Goal: Task Accomplishment & Management: Use online tool/utility

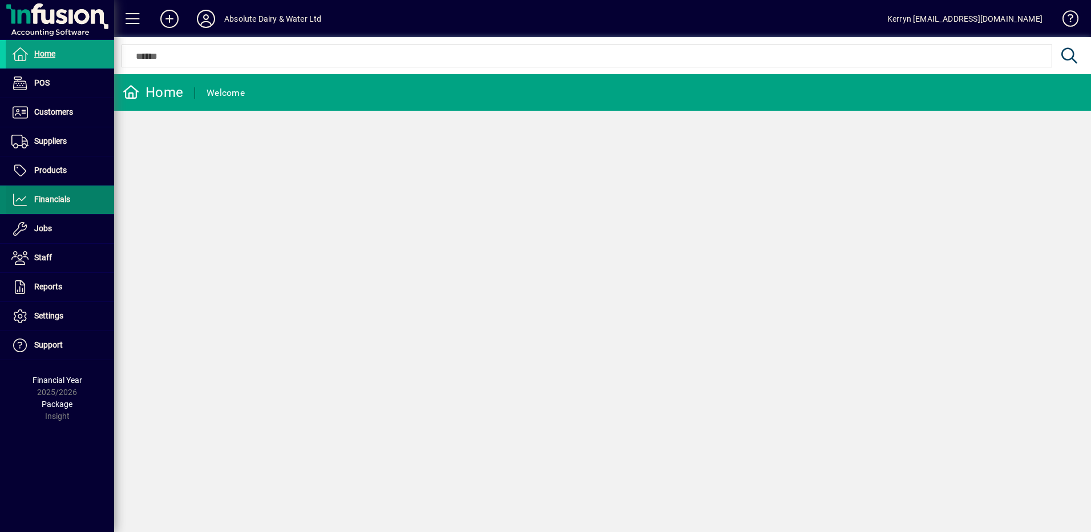
click at [65, 200] on span "Financials" at bounding box center [52, 199] width 36 height 9
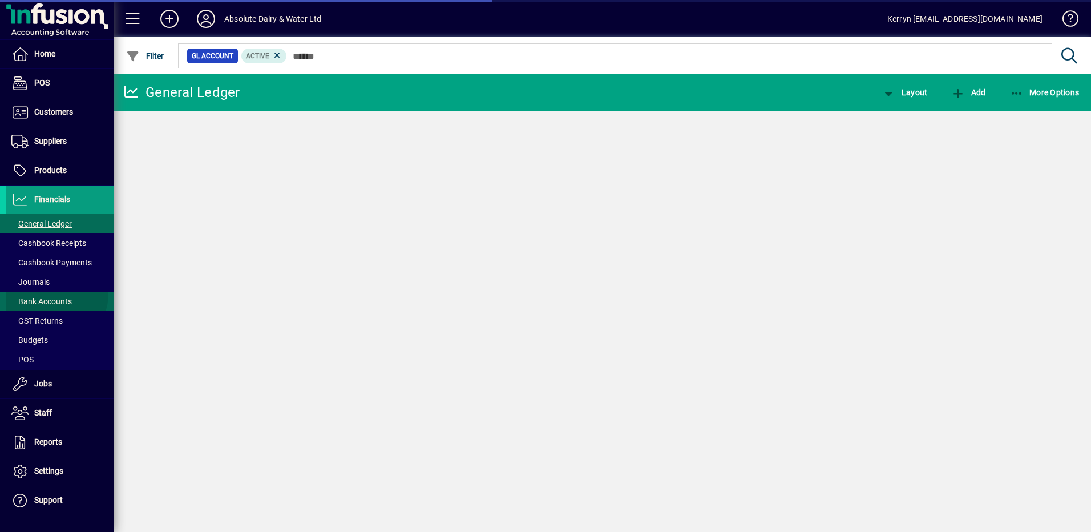
click at [53, 294] on span at bounding box center [60, 301] width 108 height 27
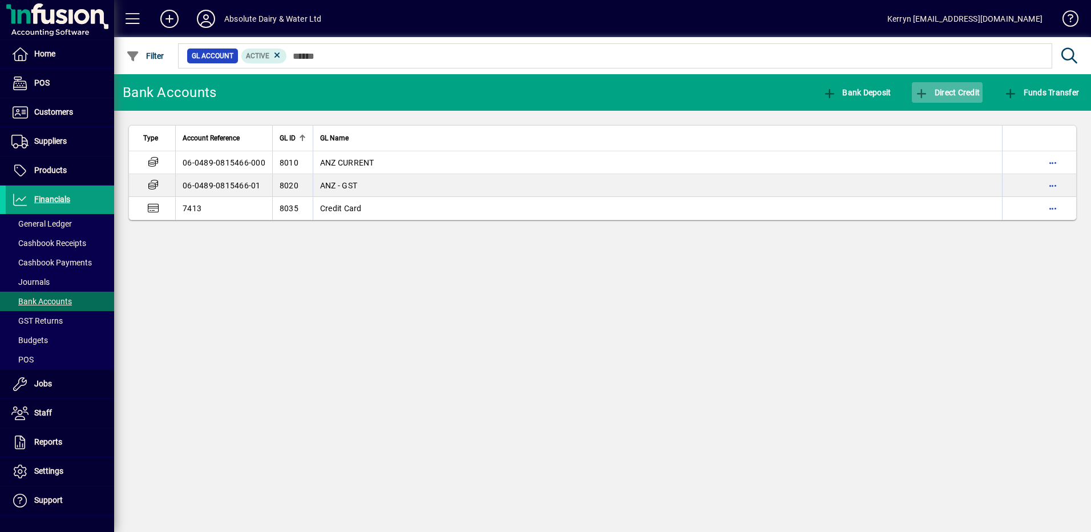
click at [950, 87] on span "button" at bounding box center [947, 92] width 71 height 27
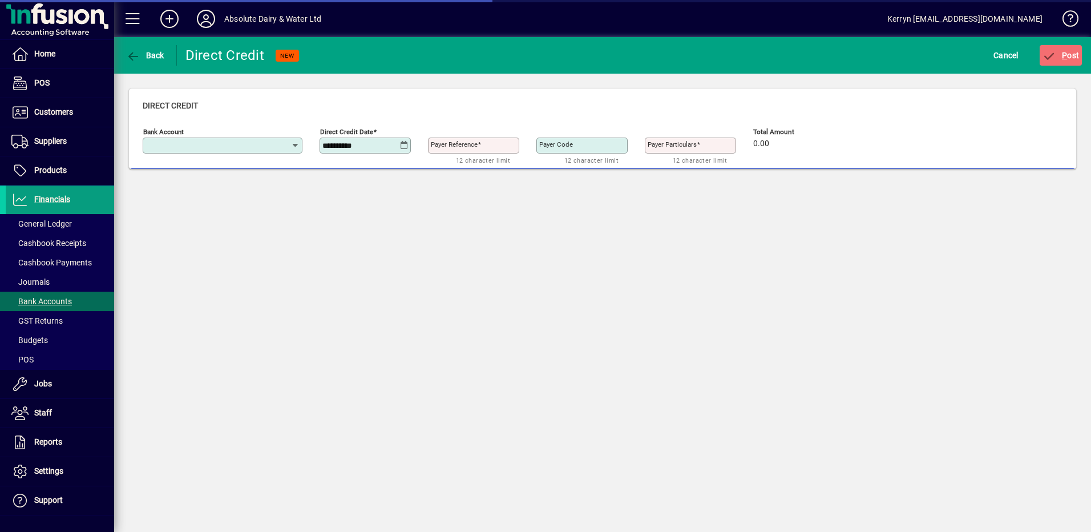
type input "**********"
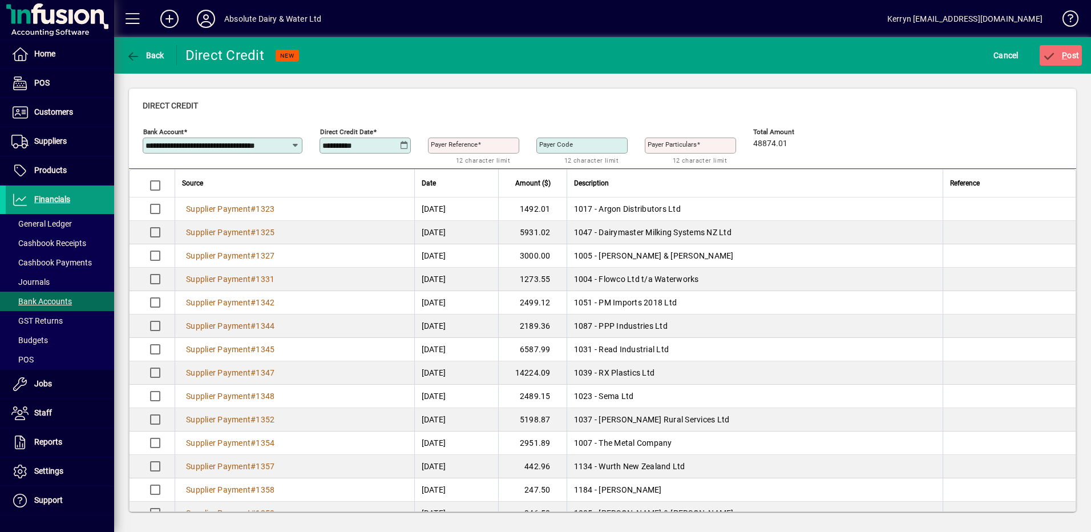
click at [481, 144] on label "Payer Reference" at bounding box center [456, 143] width 50 height 9
click at [482, 144] on input "Payer Reference" at bounding box center [475, 145] width 88 height 9
type input "*****"
click at [1075, 49] on span "submit" at bounding box center [1060, 55] width 43 height 27
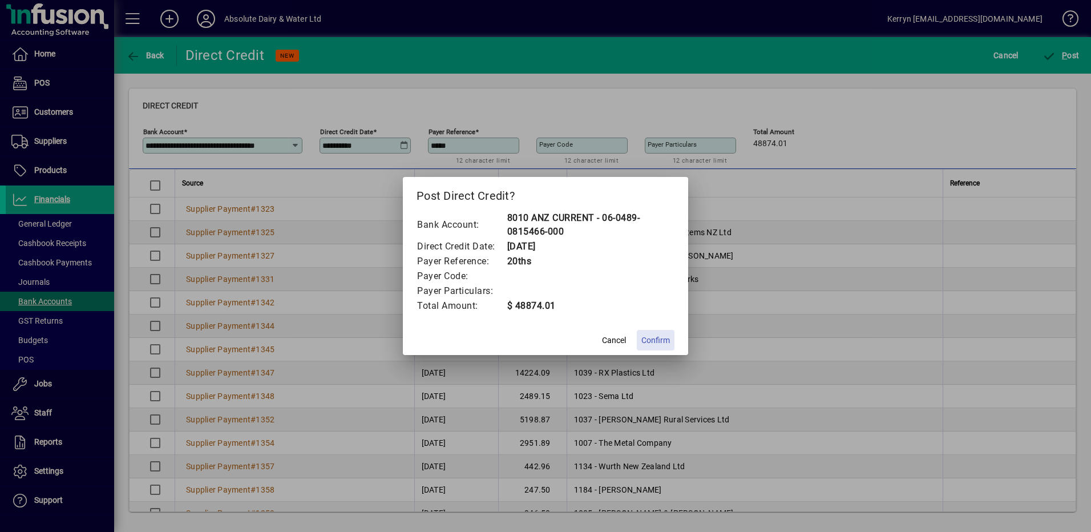
click at [662, 343] on span "Confirm" at bounding box center [655, 340] width 29 height 12
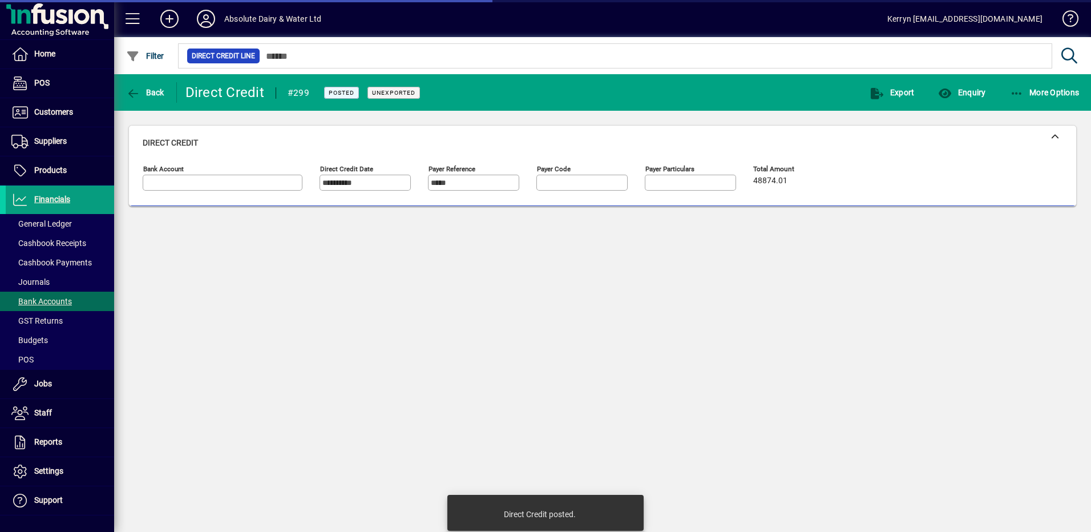
type input "**********"
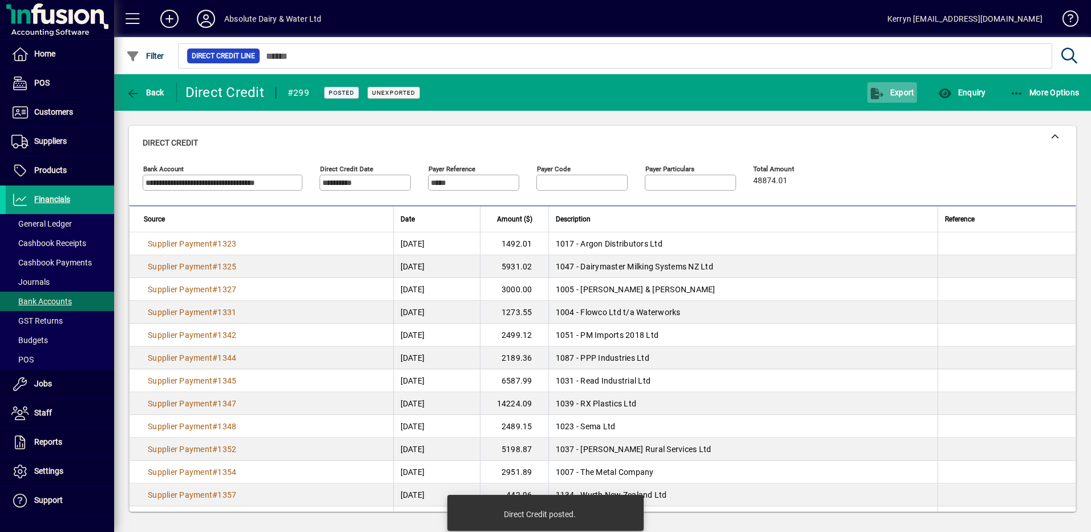
click at [886, 81] on span "button" at bounding box center [892, 92] width 50 height 27
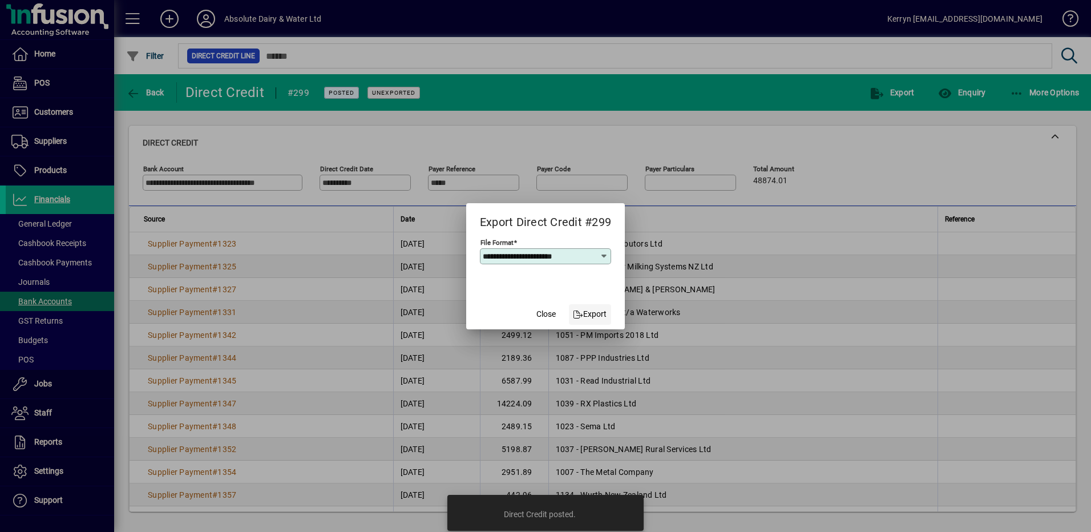
click at [602, 310] on span "Export" at bounding box center [590, 314] width 34 height 12
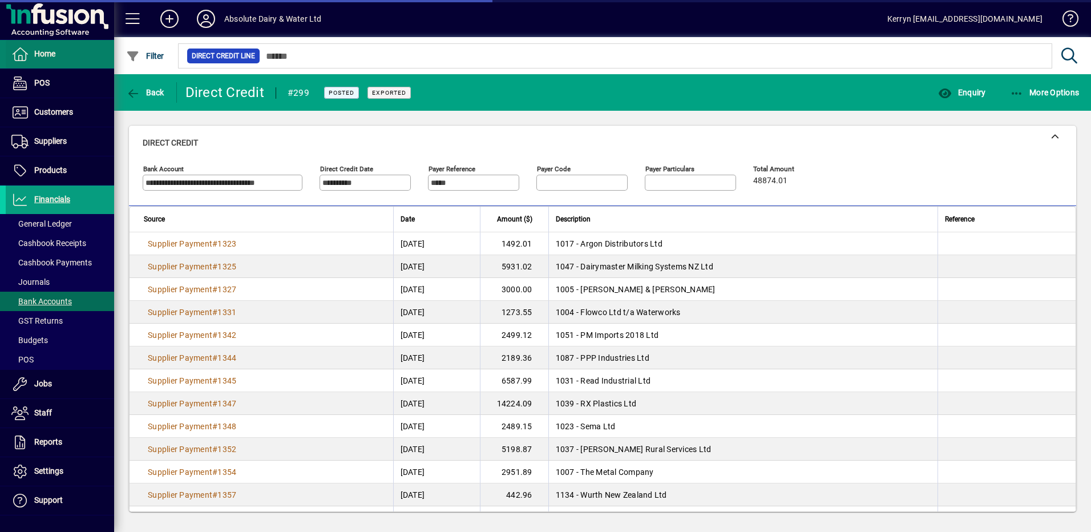
click at [63, 55] on span at bounding box center [60, 54] width 108 height 27
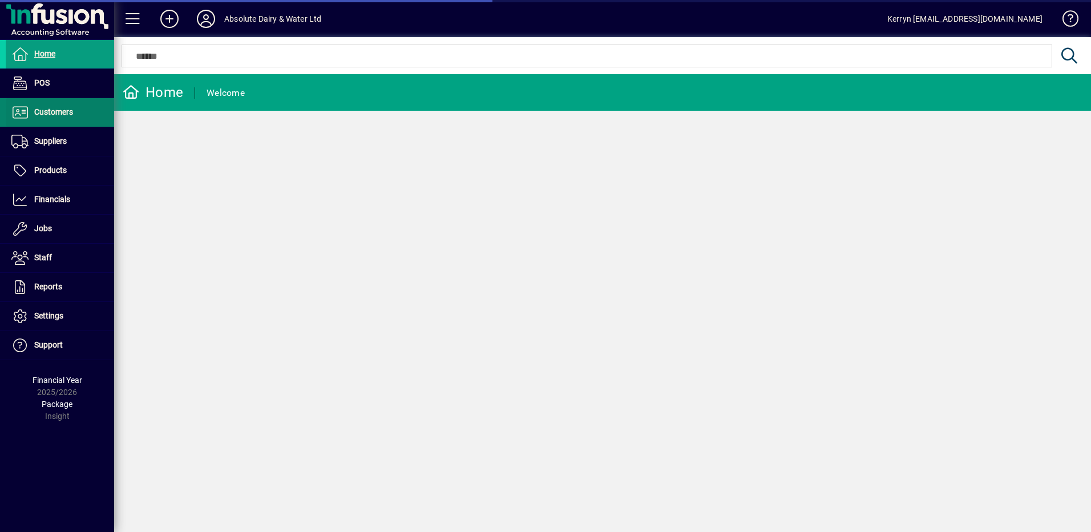
click at [46, 120] on span at bounding box center [60, 112] width 108 height 27
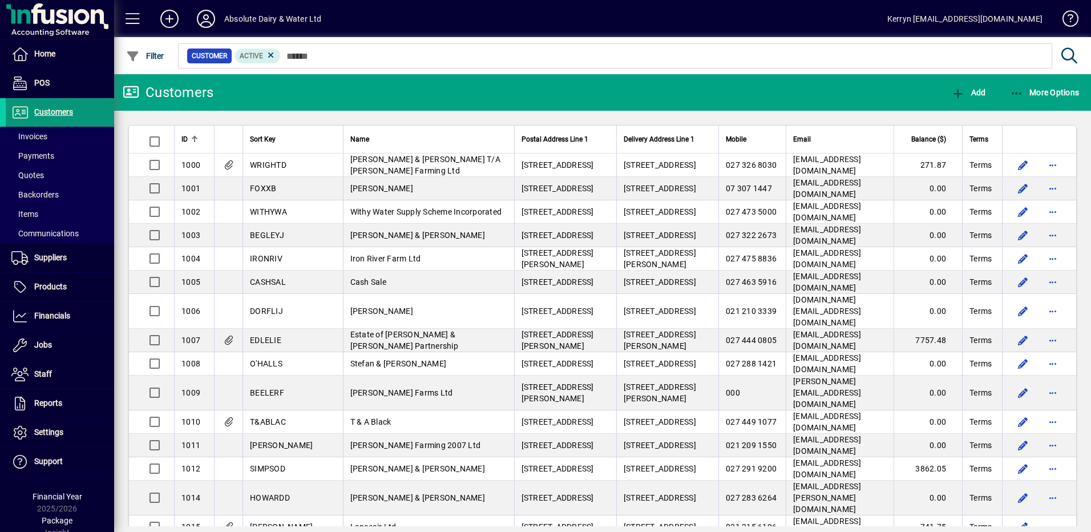
click at [76, 105] on span at bounding box center [60, 112] width 108 height 27
click at [393, 70] on div "Customer Active" at bounding box center [613, 56] width 875 height 30
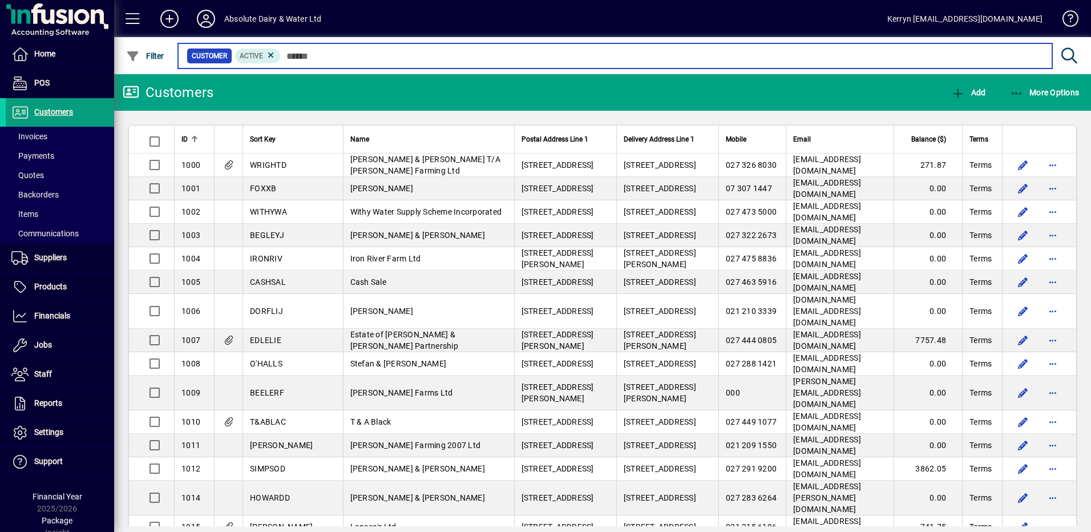
click at [398, 56] on input "text" at bounding box center [662, 56] width 762 height 16
